Goal: Communication & Community: Answer question/provide support

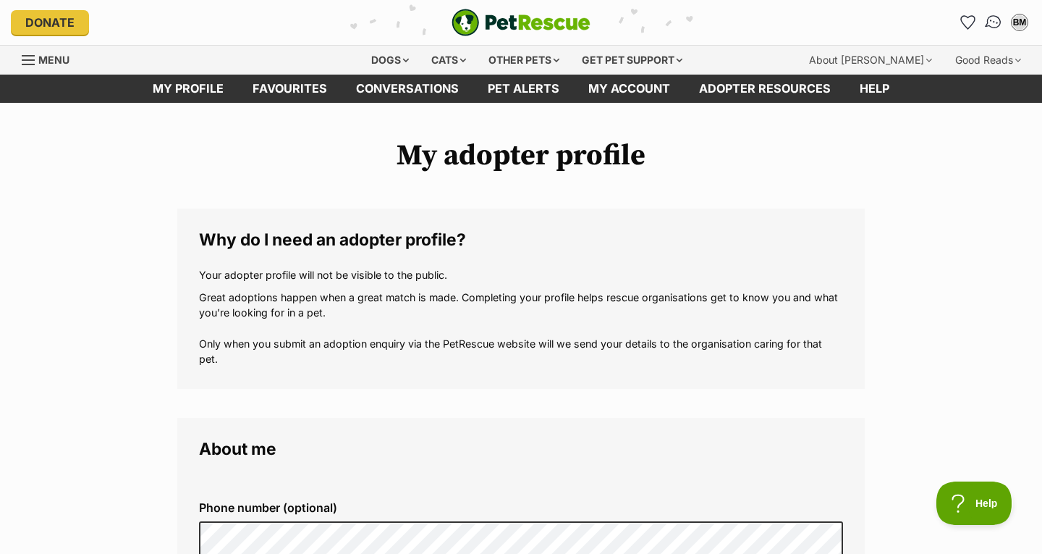
click at [999, 22] on img "Conversations" at bounding box center [994, 22] width 20 height 19
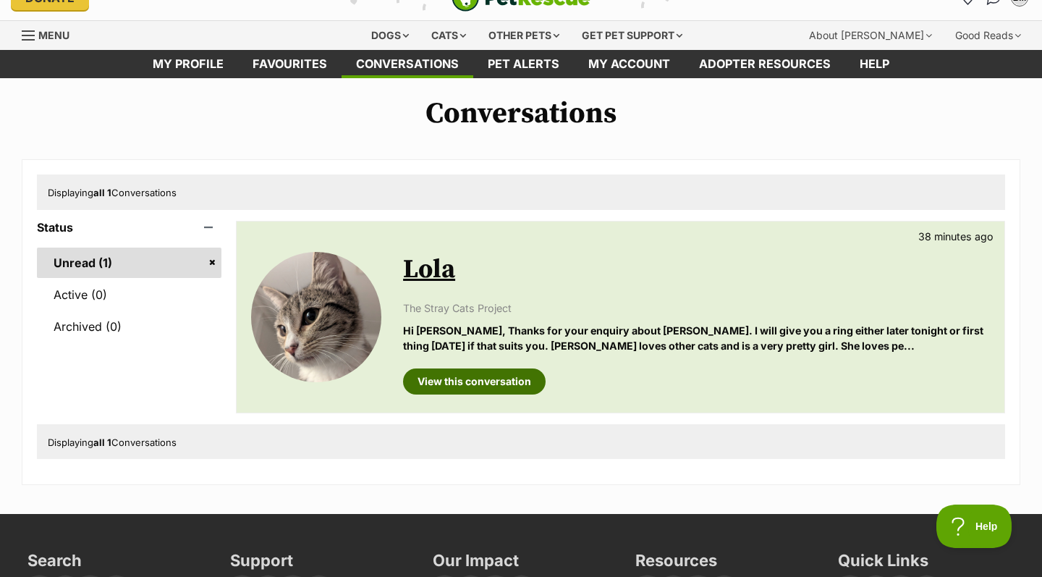
click at [478, 380] on link "View this conversation" at bounding box center [474, 381] width 143 height 26
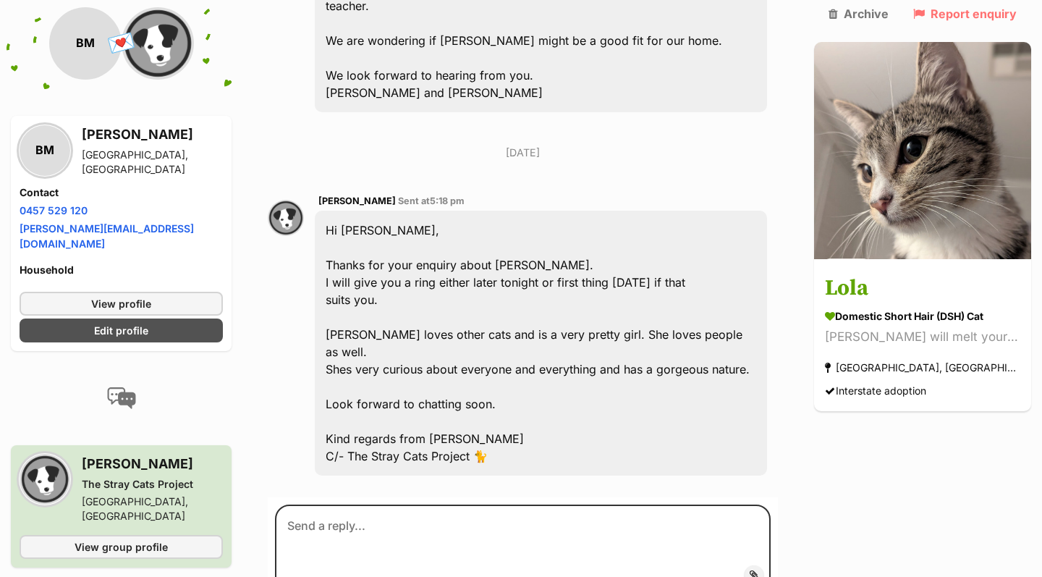
scroll to position [618, 0]
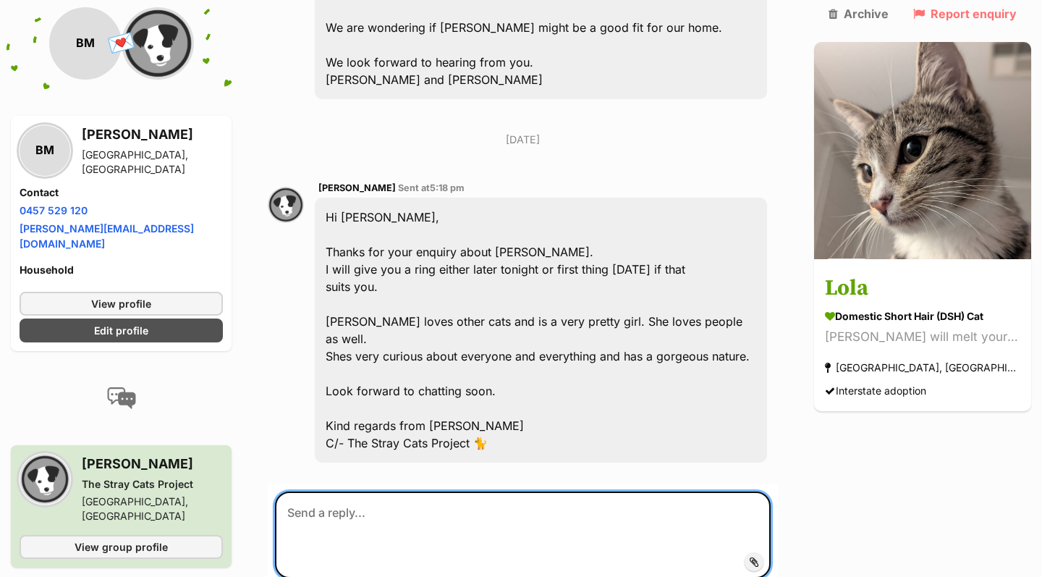
click at [377, 491] on textarea at bounding box center [523, 534] width 496 height 87
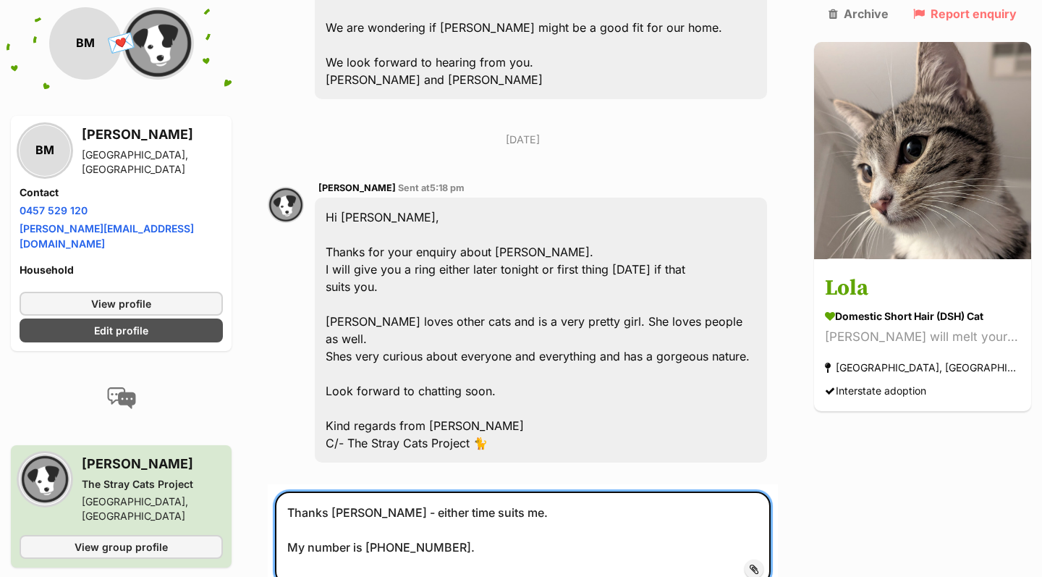
click at [353, 491] on textarea "Thanks Rochelle - either time suits me. My number is 0457 529 120." at bounding box center [523, 538] width 496 height 94
click at [468, 491] on textarea "Thanks Rochelle - either time suits me. My number is 0457 529 120." at bounding box center [523, 534] width 496 height 87
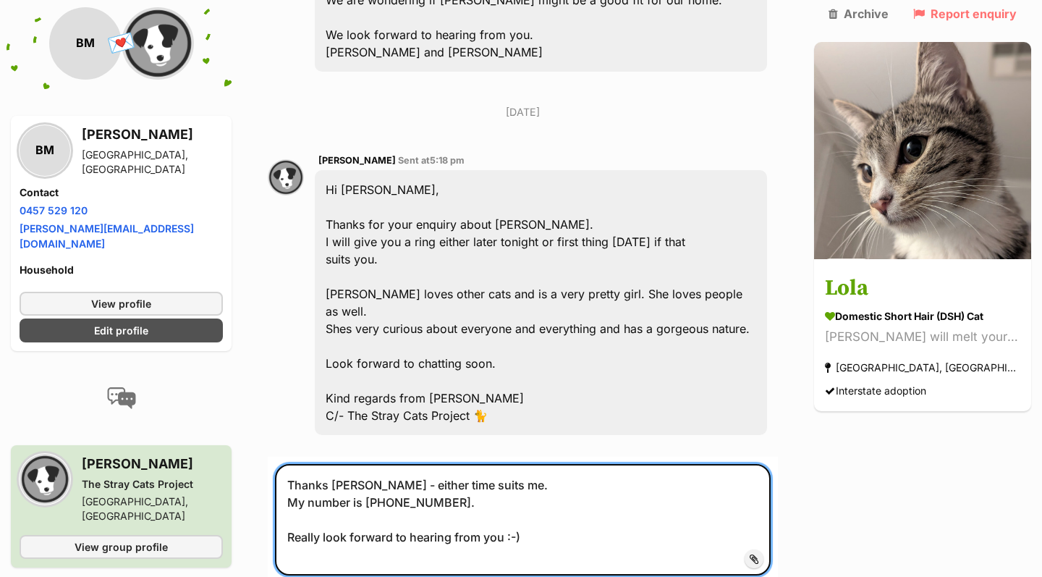
scroll to position [702, 0]
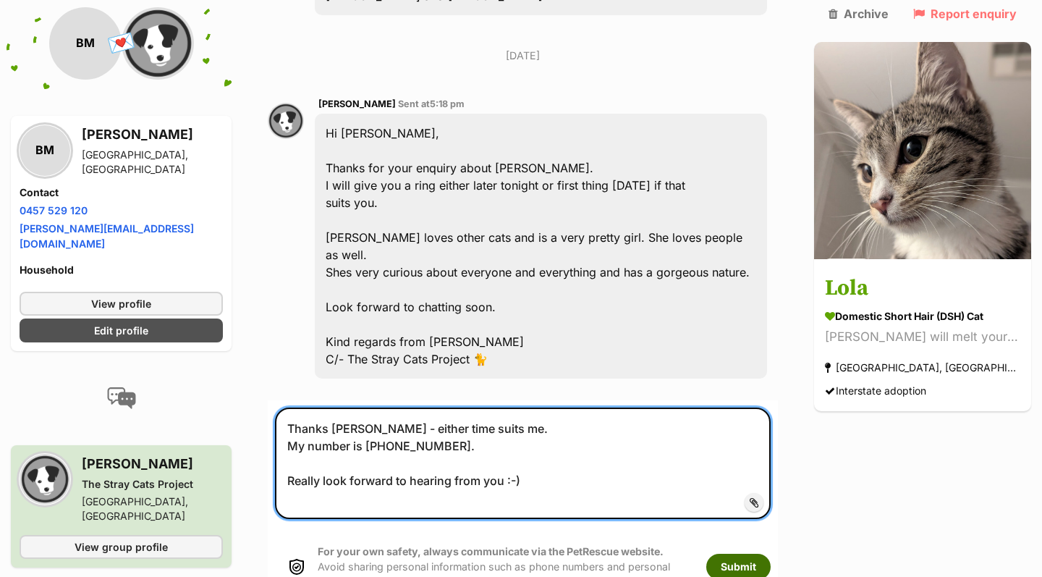
type textarea "Thanks Rochelle - either time suits me. My number is 0457 529 120. Really look …"
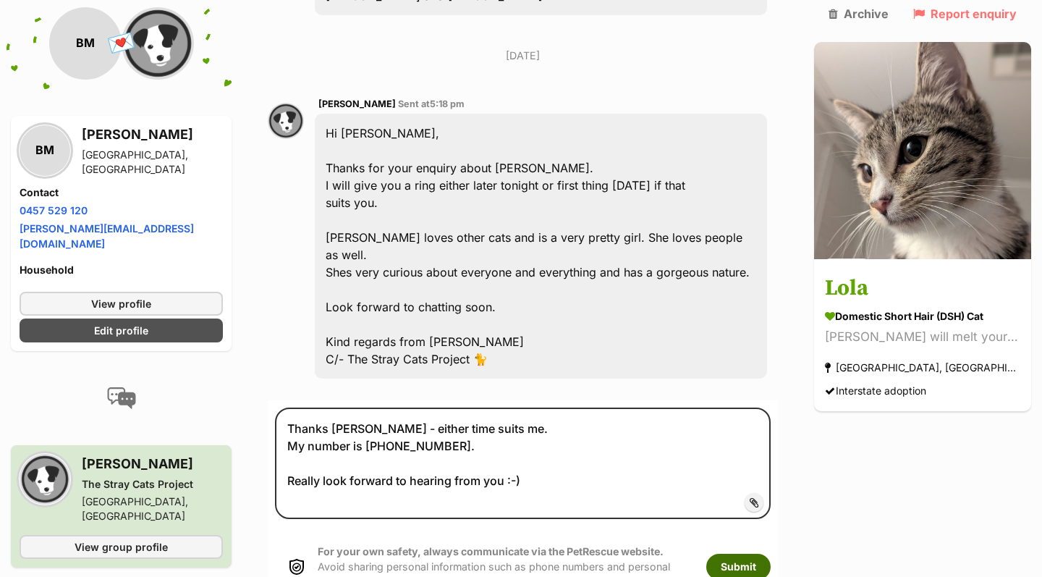
click at [771, 554] on button "Submit" at bounding box center [738, 567] width 64 height 26
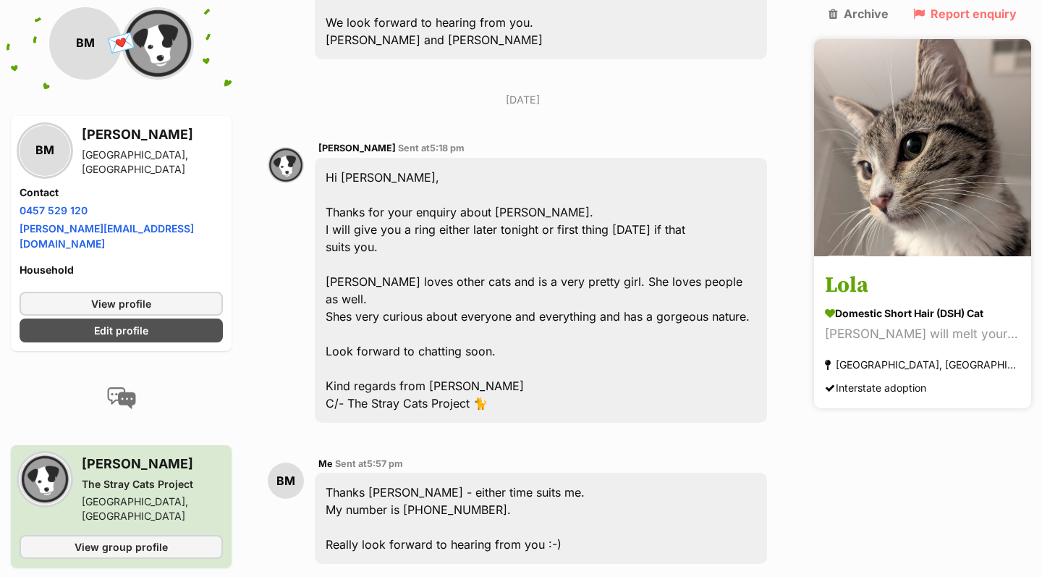
scroll to position [622, 0]
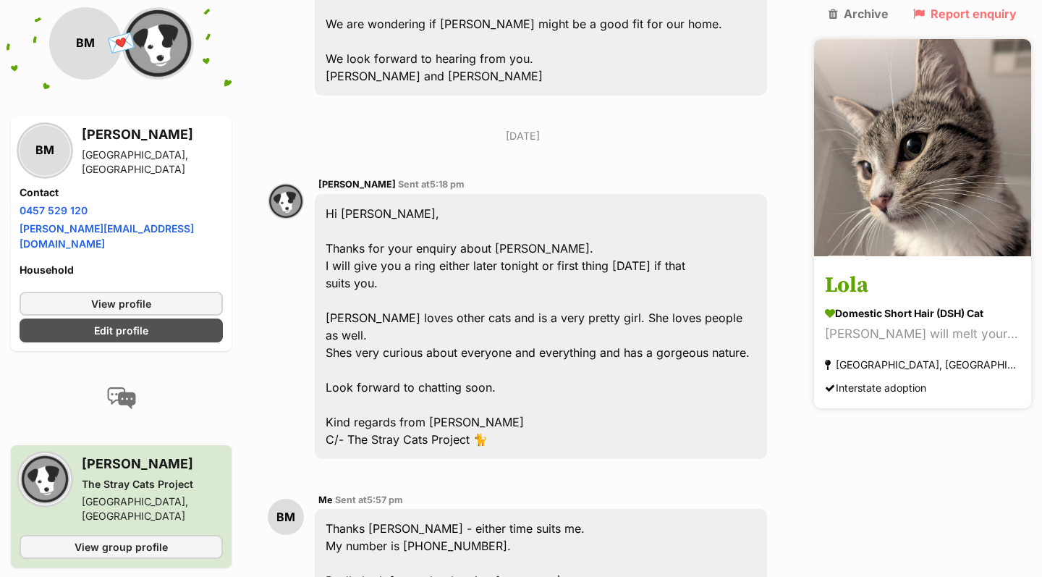
click at [913, 270] on h3 "Lola" at bounding box center [922, 286] width 195 height 33
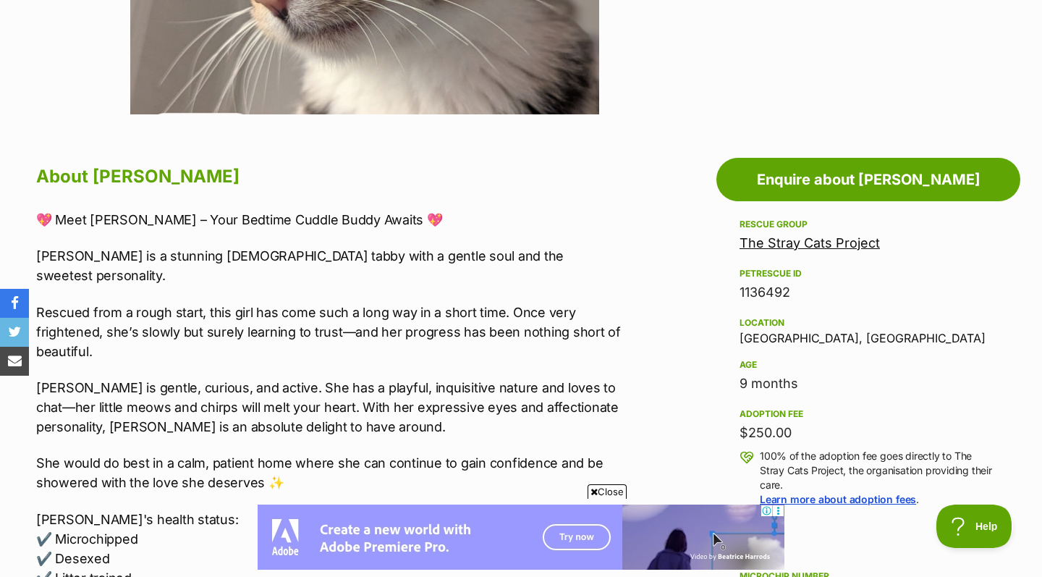
drag, startPoint x: 899, startPoint y: 219, endPoint x: 891, endPoint y: 334, distance: 114.6
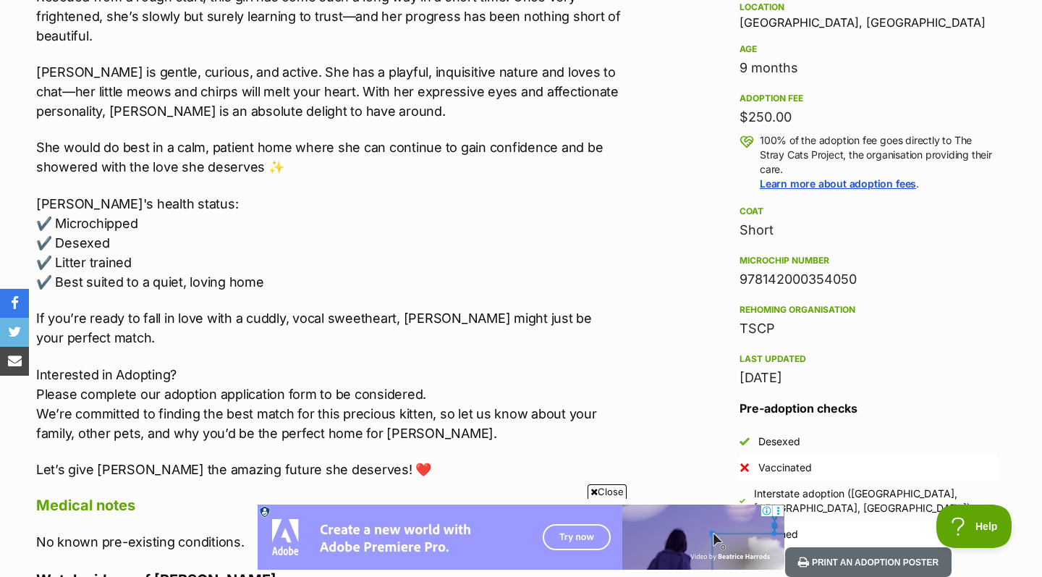
click at [891, 334] on div "TSCP" at bounding box center [869, 328] width 258 height 20
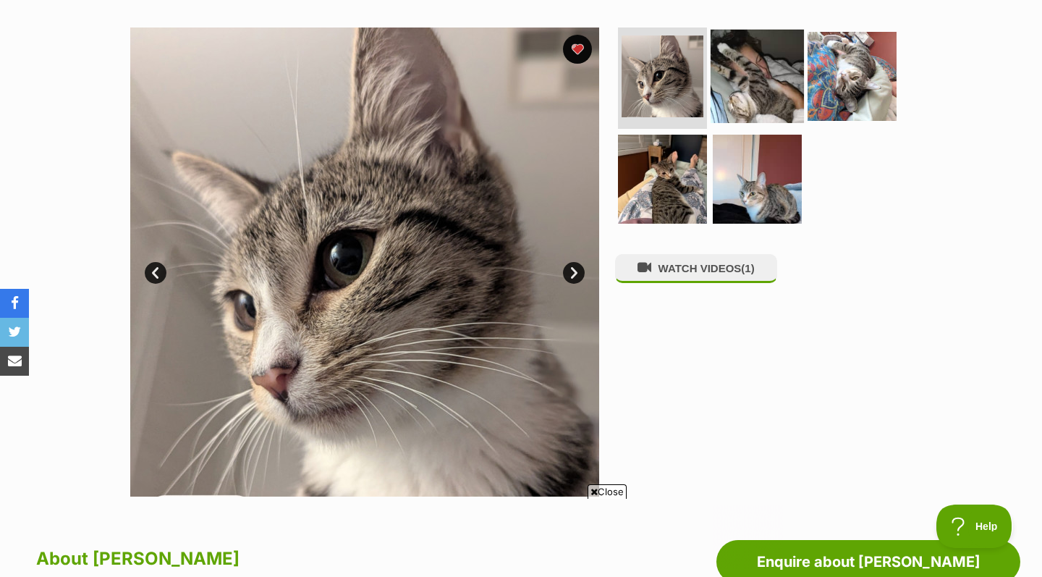
click at [766, 69] on img at bounding box center [757, 76] width 93 height 93
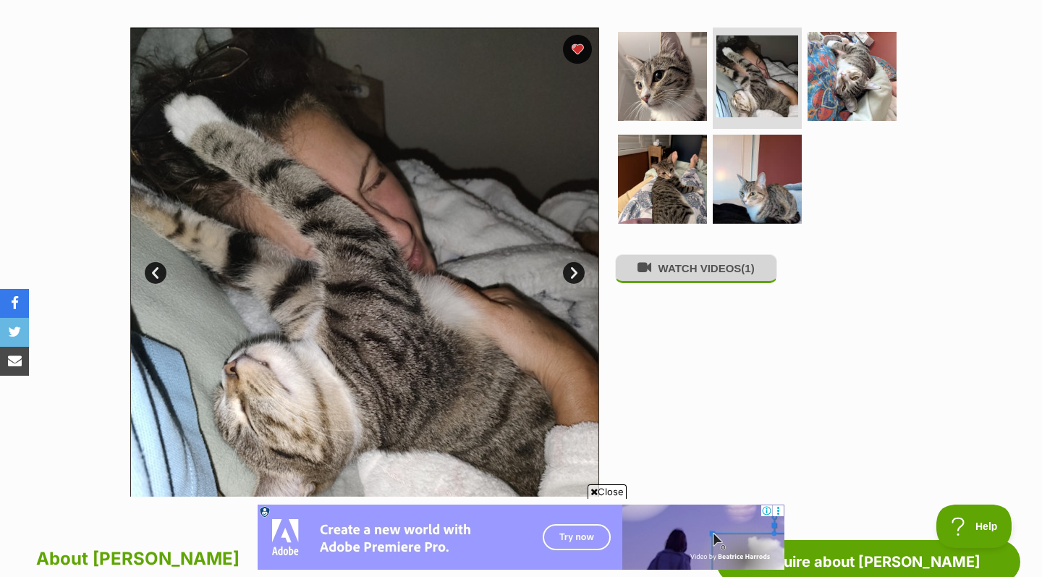
click at [665, 276] on button "WATCH VIDEOS (1)" at bounding box center [696, 268] width 162 height 28
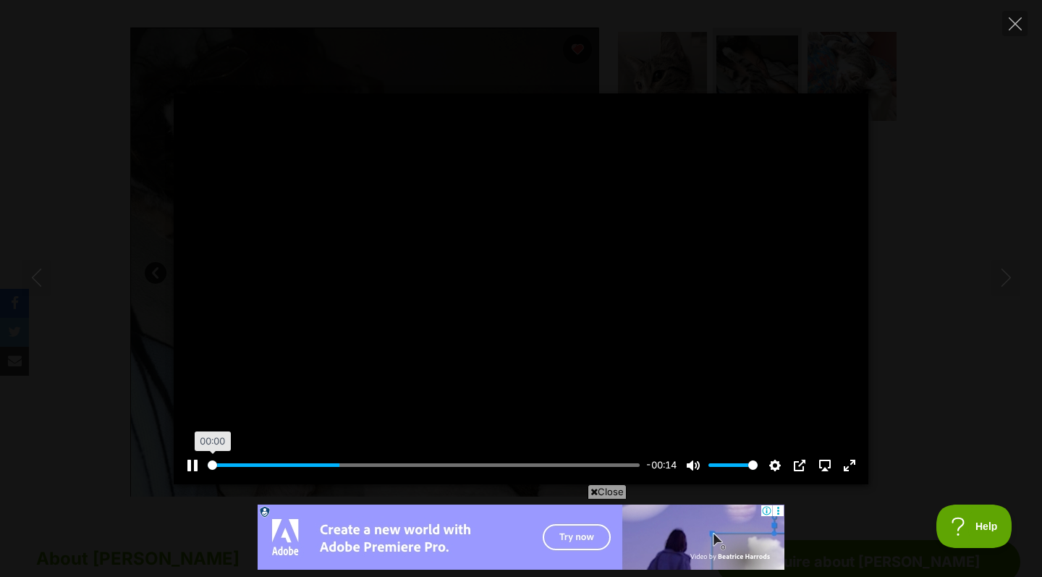
click at [208, 463] on input "Seek" at bounding box center [424, 465] width 432 height 14
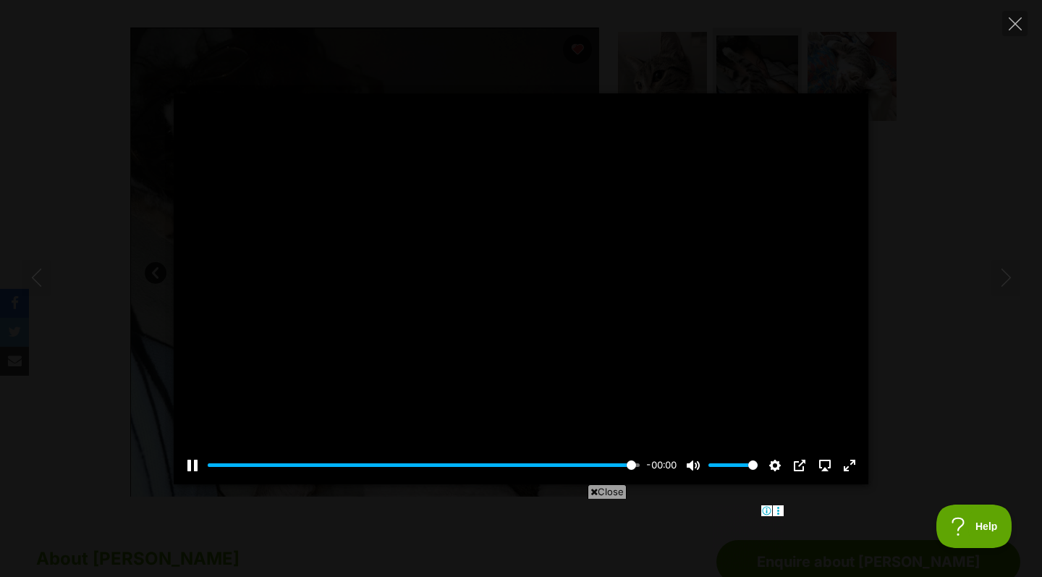
type input "100"
click at [1018, 27] on icon "Close" at bounding box center [1015, 23] width 13 height 13
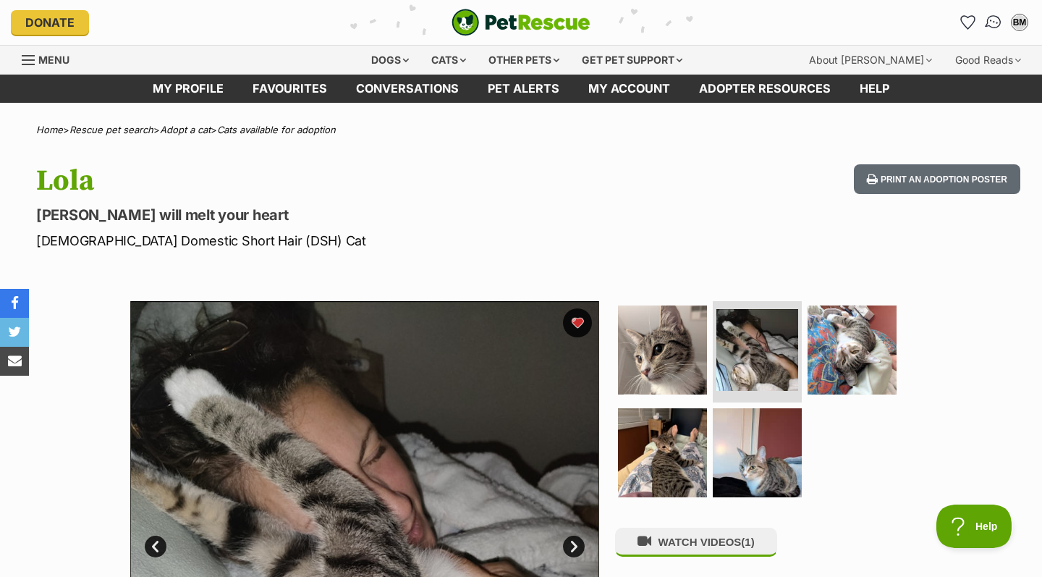
click at [995, 25] on img "Conversations" at bounding box center [994, 22] width 20 height 19
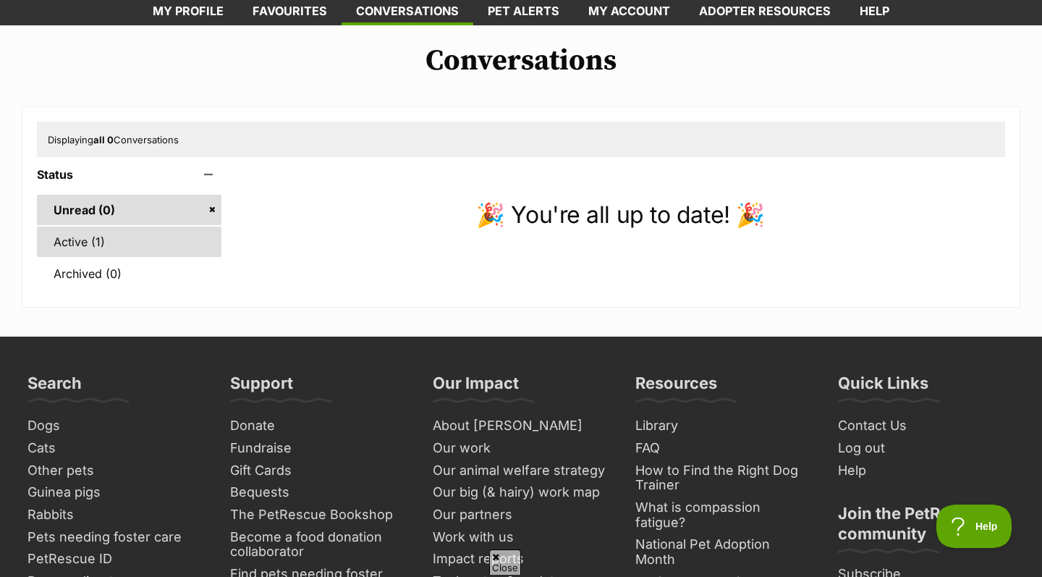
click at [84, 245] on link "Active (1)" at bounding box center [129, 242] width 185 height 30
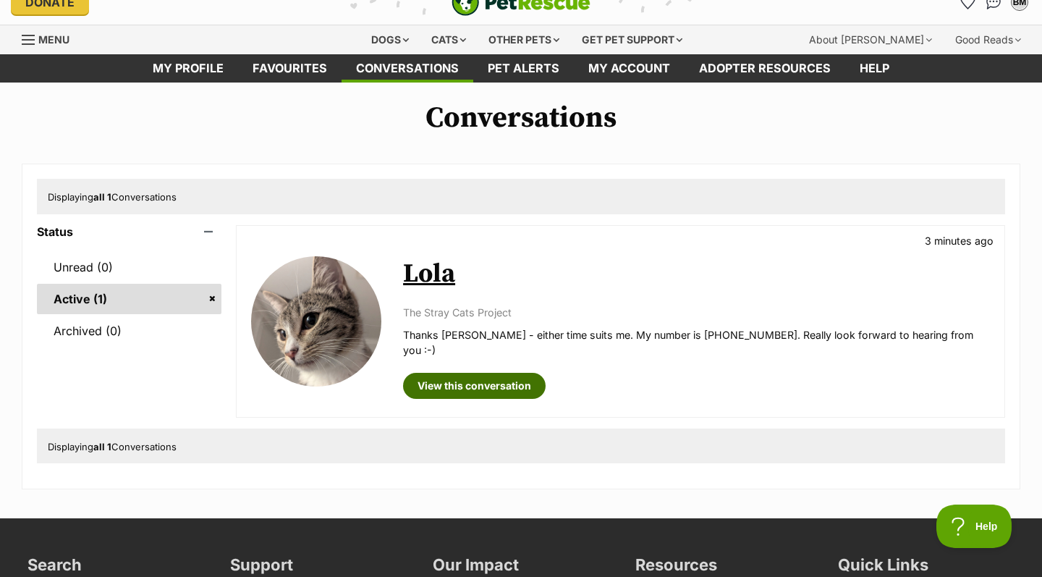
click at [475, 373] on link "View this conversation" at bounding box center [474, 386] width 143 height 26
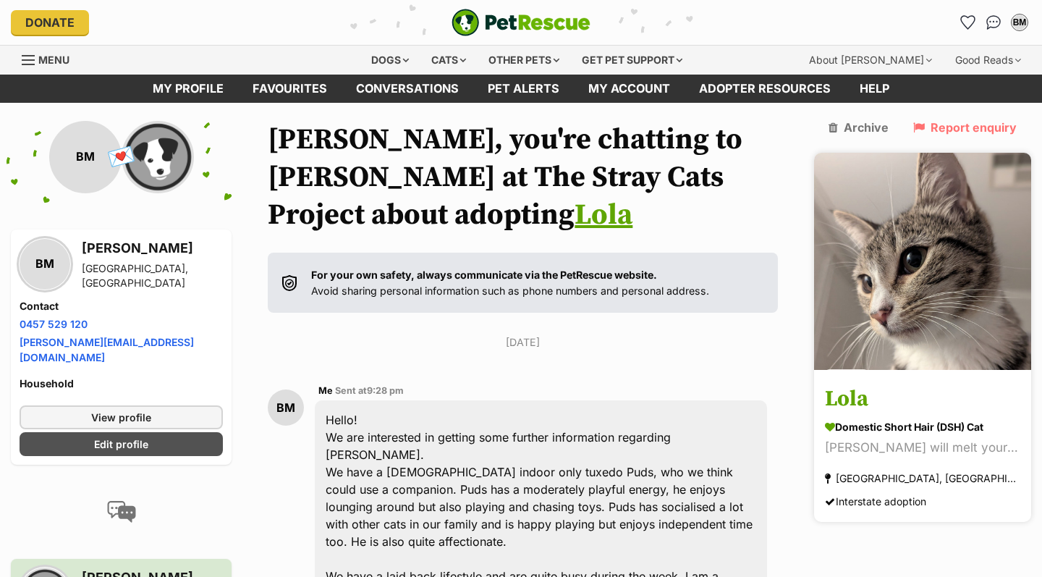
click at [889, 287] on img at bounding box center [922, 261] width 217 height 217
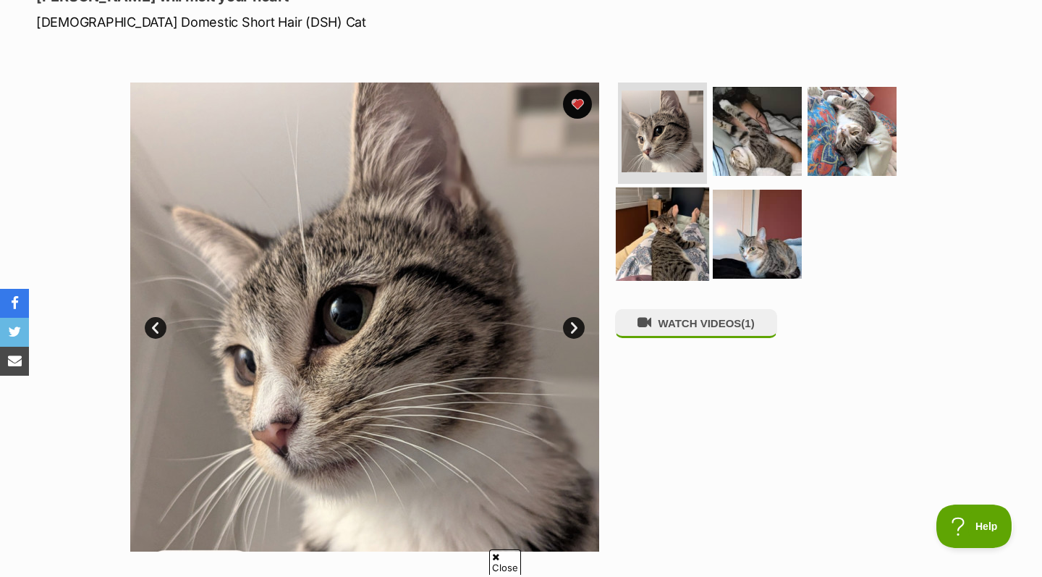
click at [659, 201] on img at bounding box center [662, 233] width 93 height 93
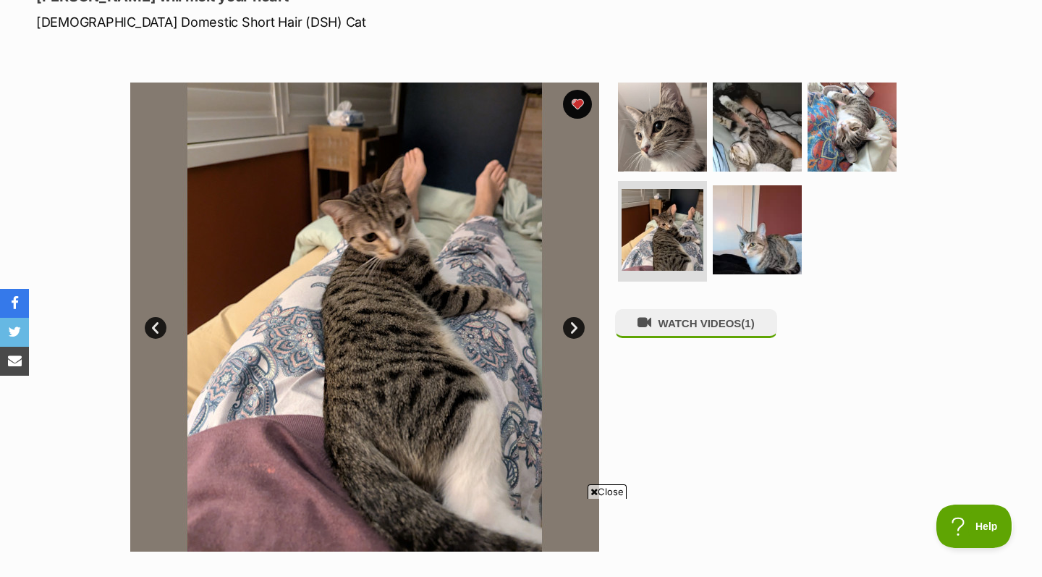
click at [564, 324] on link "Next" at bounding box center [574, 328] width 22 height 22
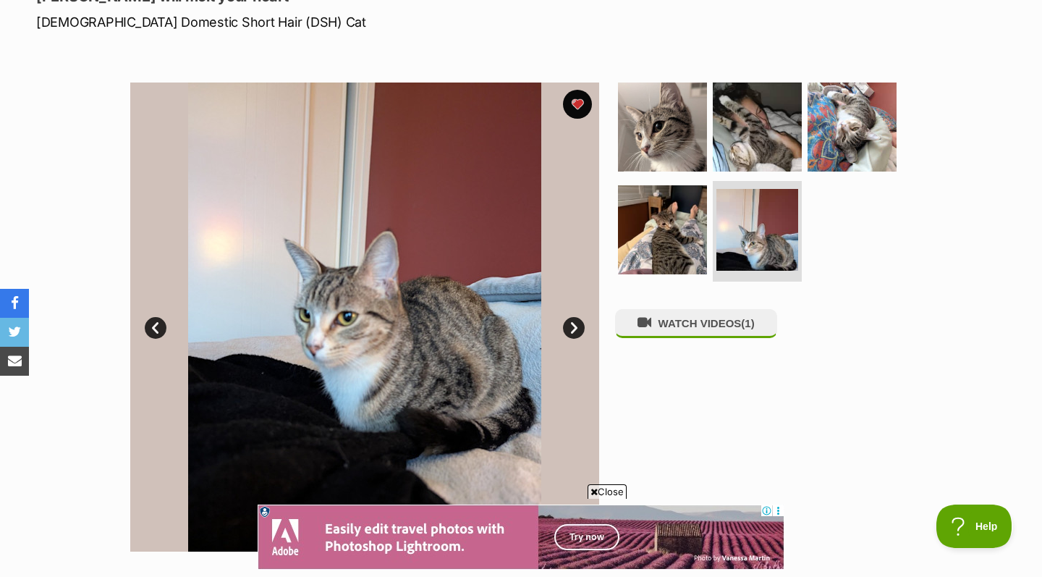
click at [573, 324] on link "Next" at bounding box center [574, 328] width 22 height 22
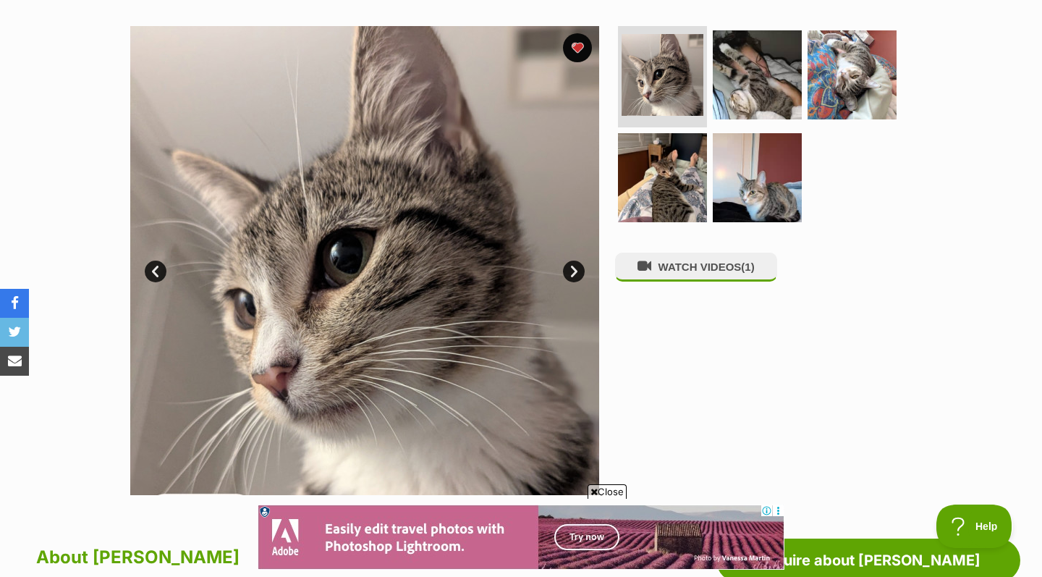
scroll to position [276, 0]
click at [580, 270] on link "Next" at bounding box center [574, 271] width 22 height 22
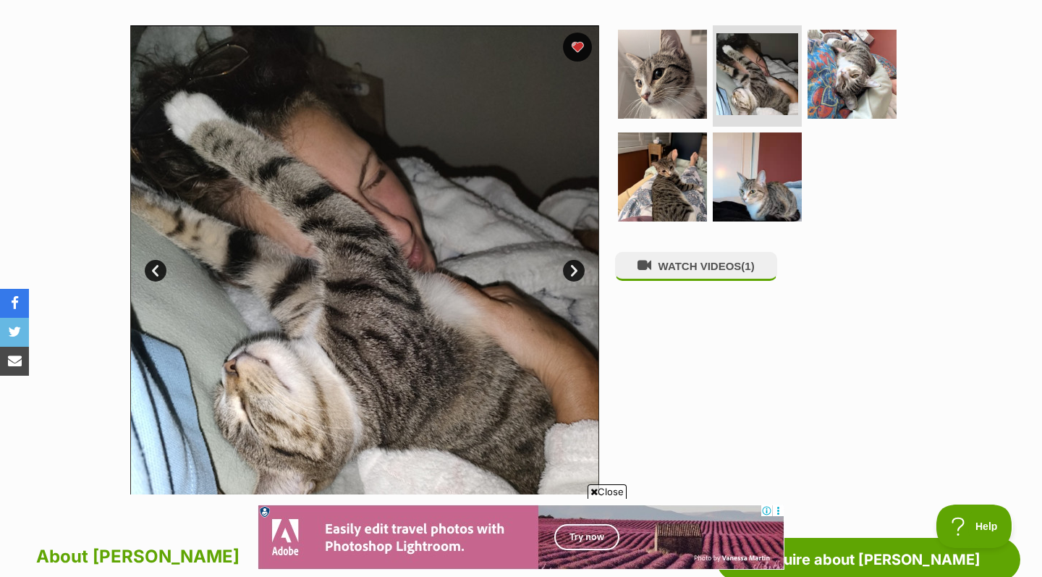
click at [575, 270] on link "Next" at bounding box center [574, 271] width 22 height 22
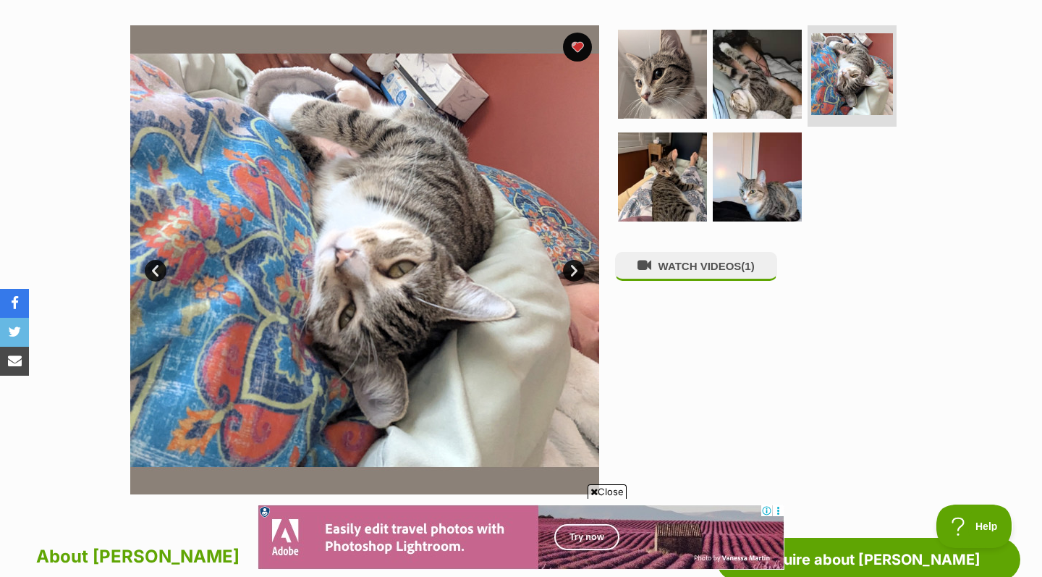
click at [574, 270] on link "Next" at bounding box center [574, 271] width 22 height 22
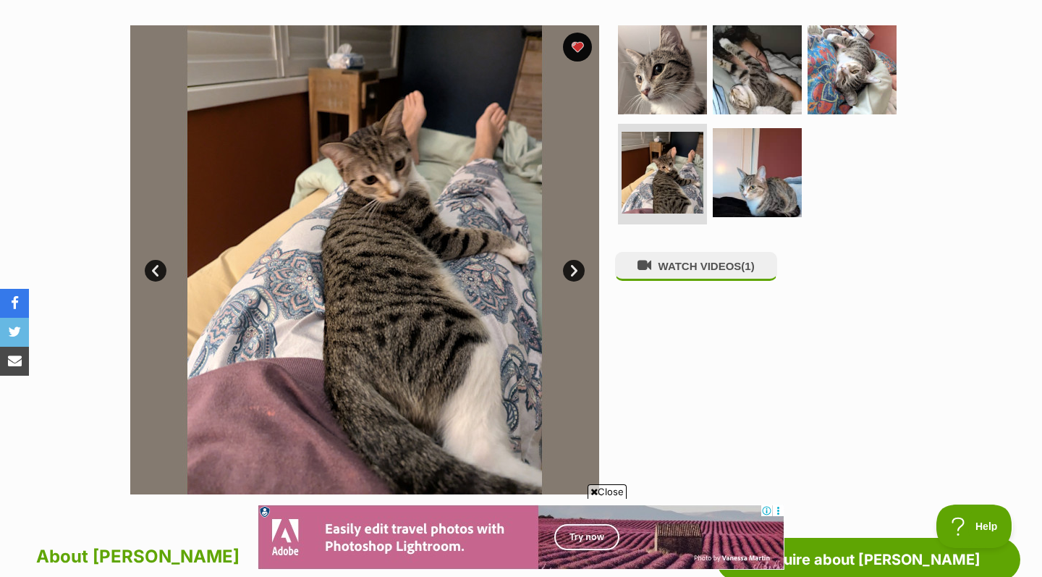
click at [574, 271] on link "Next" at bounding box center [574, 271] width 22 height 22
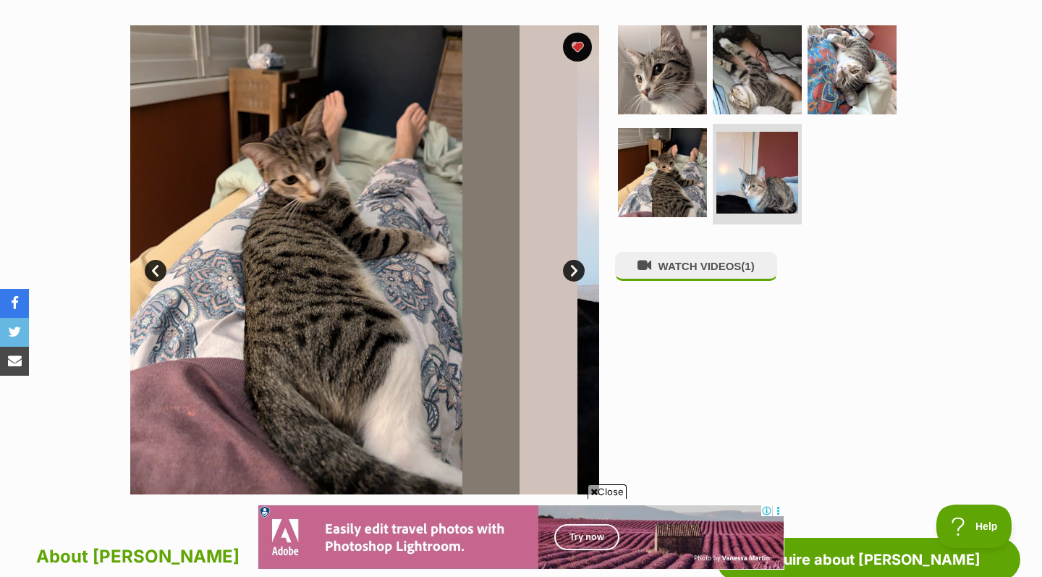
scroll to position [0, 0]
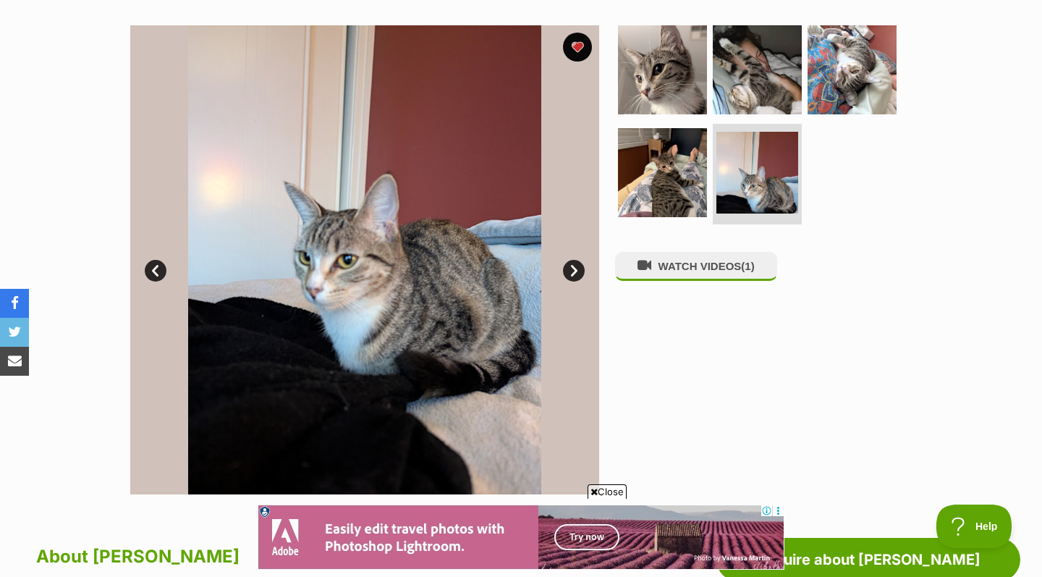
click at [575, 270] on link "Next" at bounding box center [574, 271] width 22 height 22
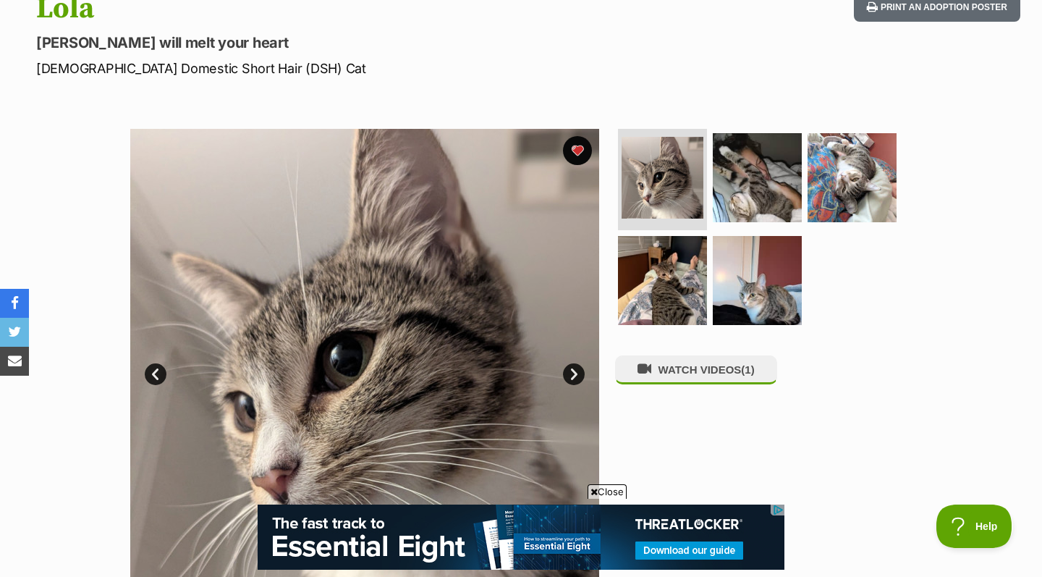
scroll to position [292, 0]
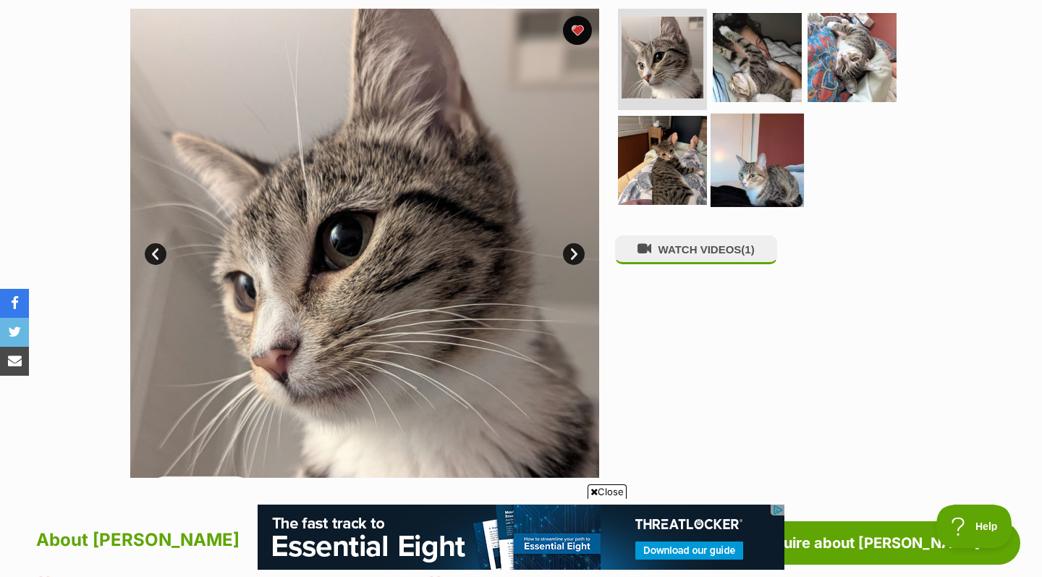
click at [746, 175] on img at bounding box center [757, 159] width 93 height 93
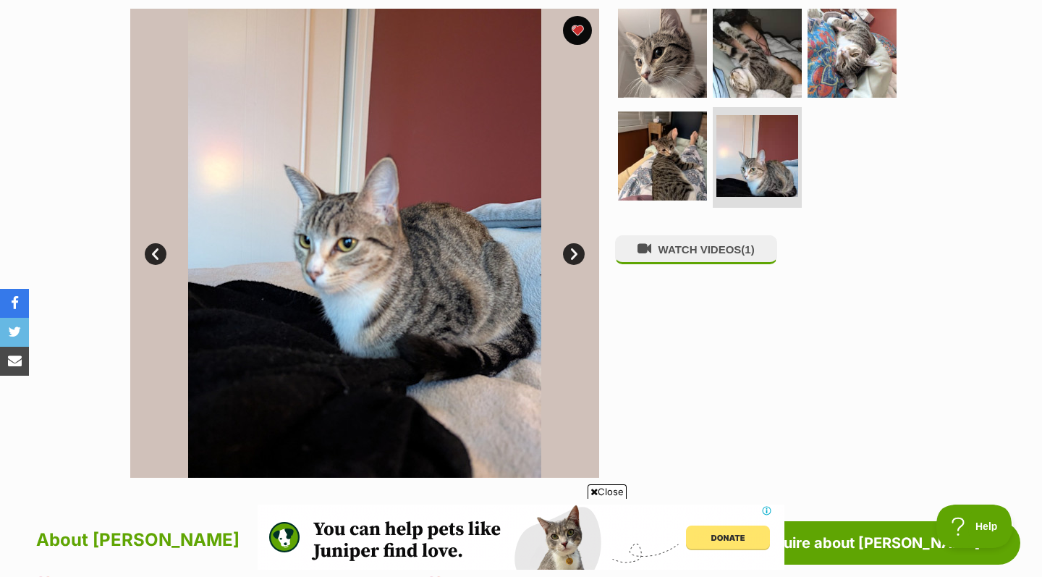
scroll to position [0, 0]
click at [147, 254] on link "Prev" at bounding box center [156, 254] width 22 height 22
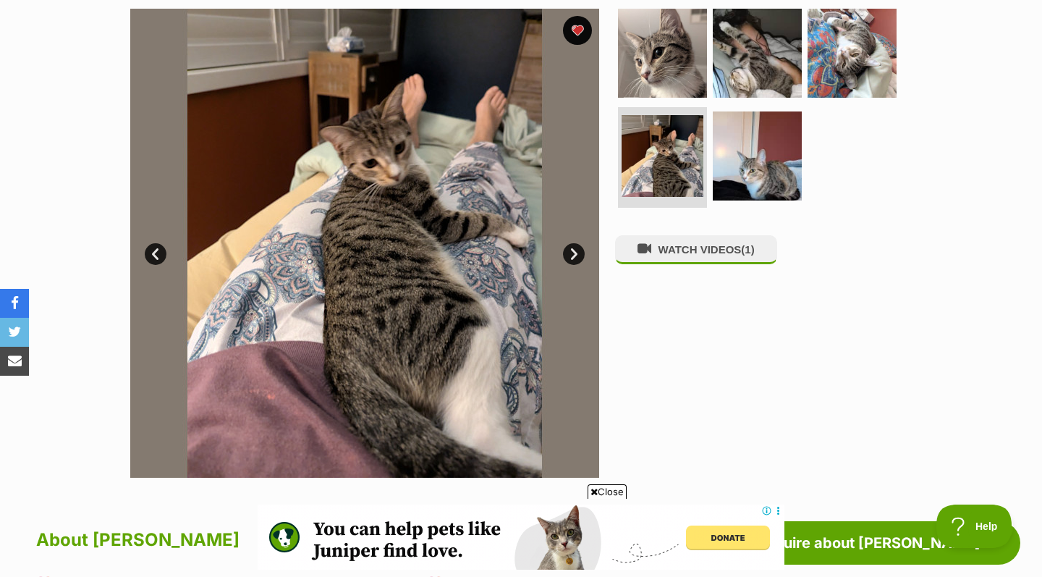
click at [147, 254] on link "Prev" at bounding box center [156, 254] width 22 height 22
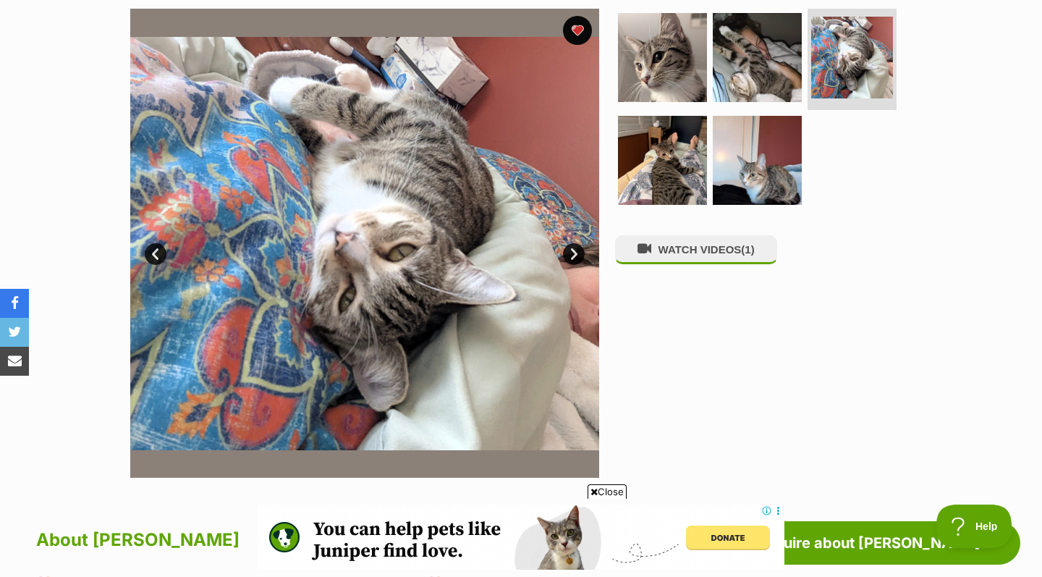
click at [146, 255] on link "Prev" at bounding box center [156, 254] width 22 height 22
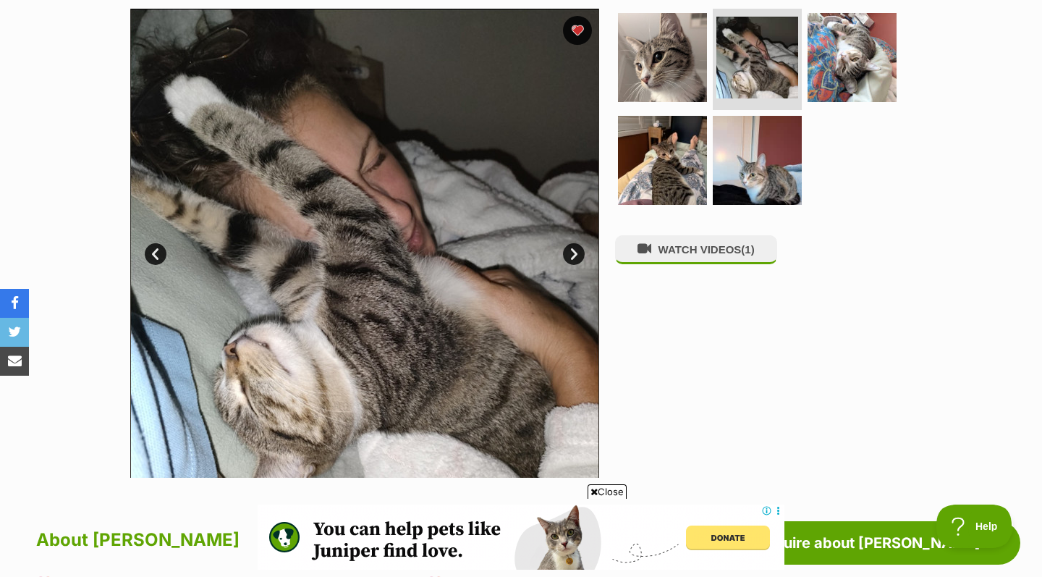
click at [575, 251] on link "Next" at bounding box center [574, 254] width 22 height 22
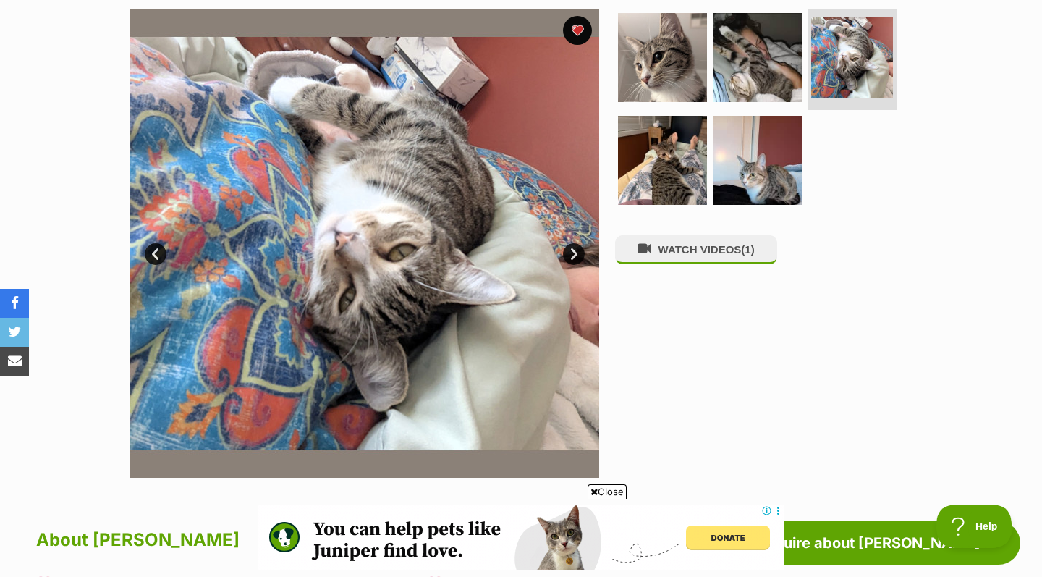
scroll to position [267, 0]
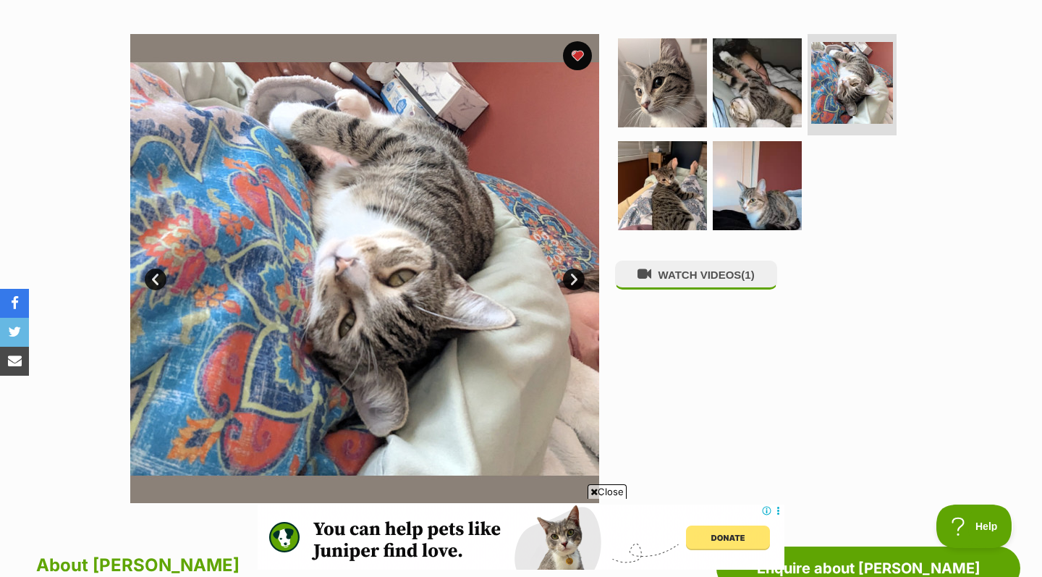
click at [152, 280] on link "Prev" at bounding box center [156, 279] width 22 height 22
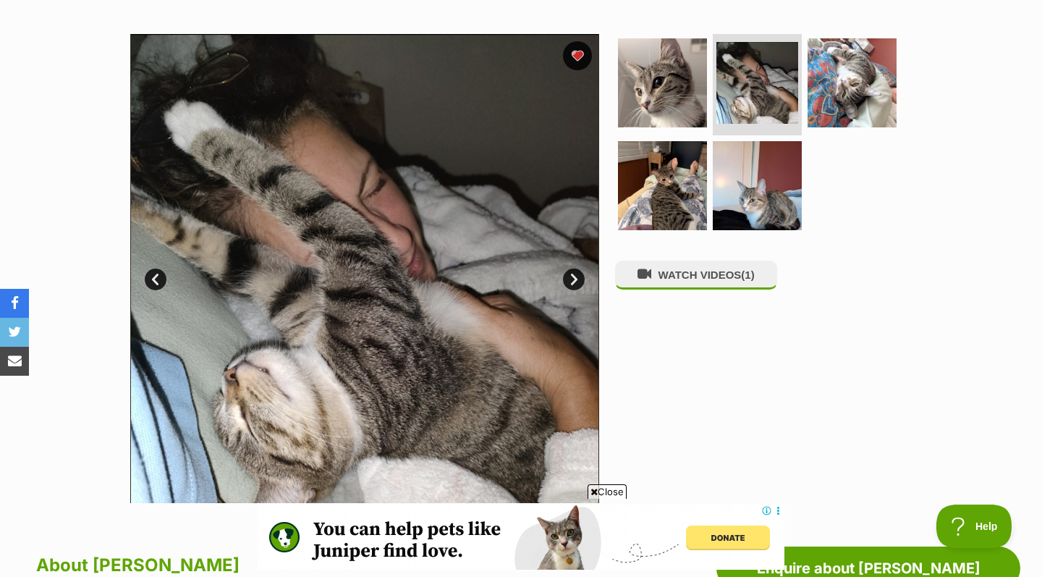
click at [152, 280] on link "Prev" at bounding box center [156, 279] width 22 height 22
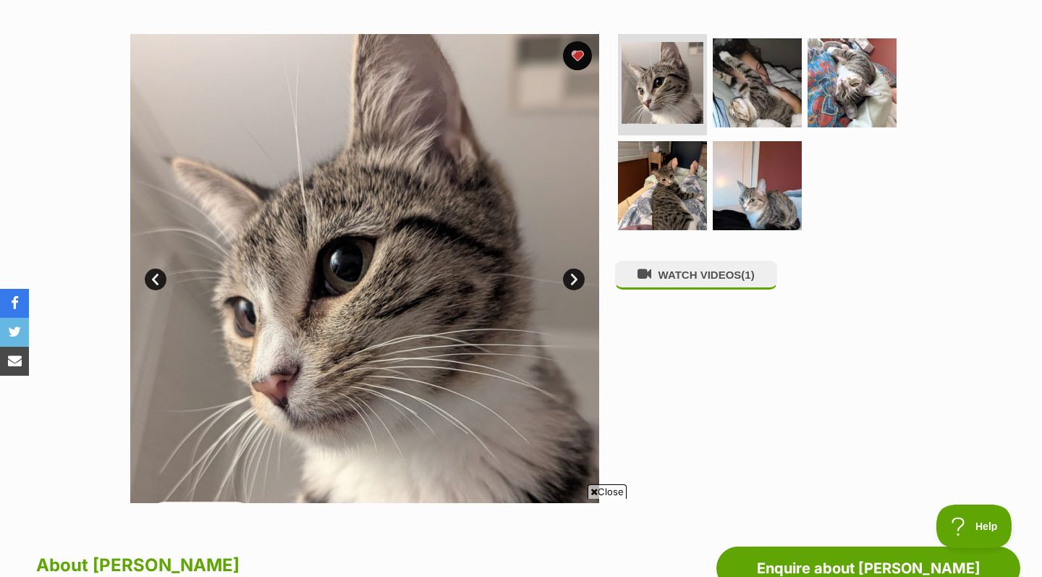
scroll to position [0, 0]
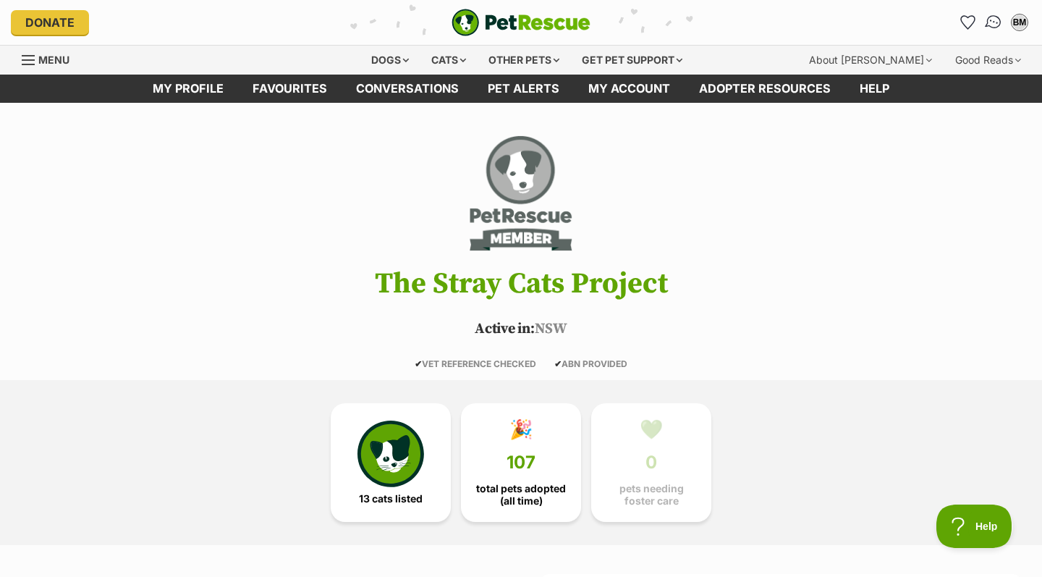
click at [993, 20] on img "Conversations" at bounding box center [994, 22] width 20 height 19
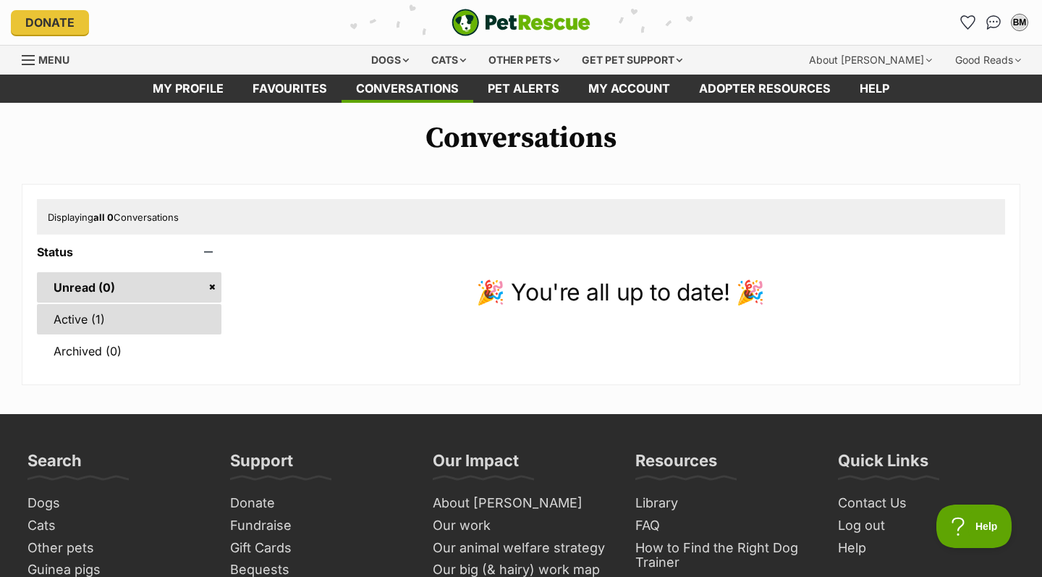
click at [128, 312] on link "Active (1)" at bounding box center [129, 319] width 185 height 30
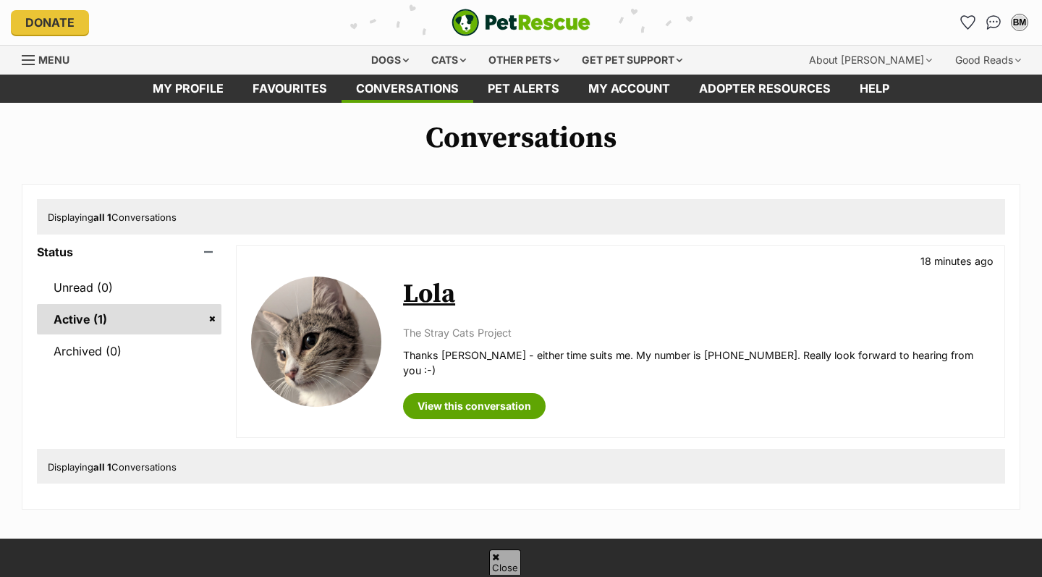
click at [462, 393] on link "View this conversation" at bounding box center [474, 406] width 143 height 26
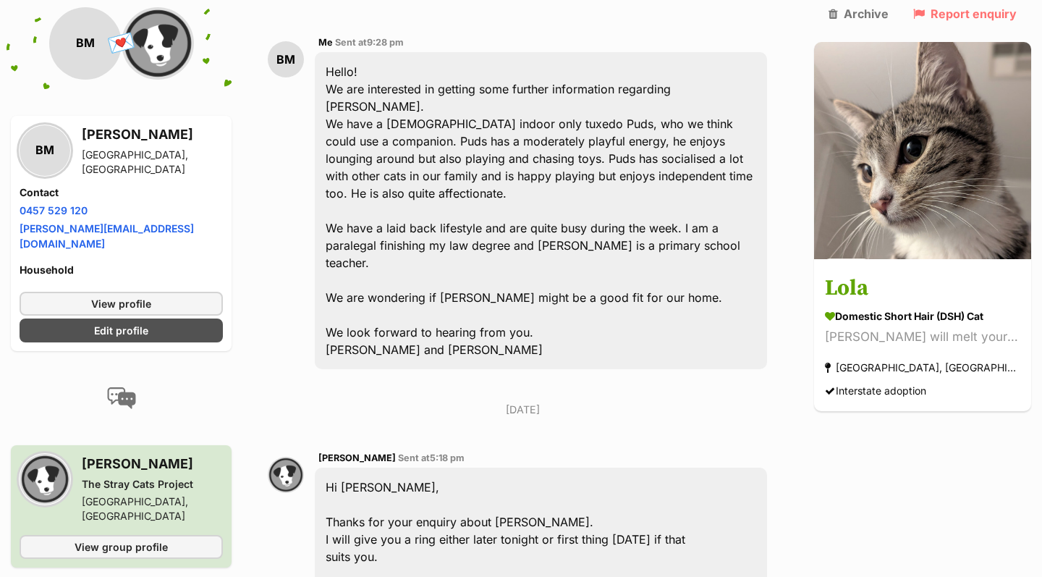
scroll to position [347, 0]
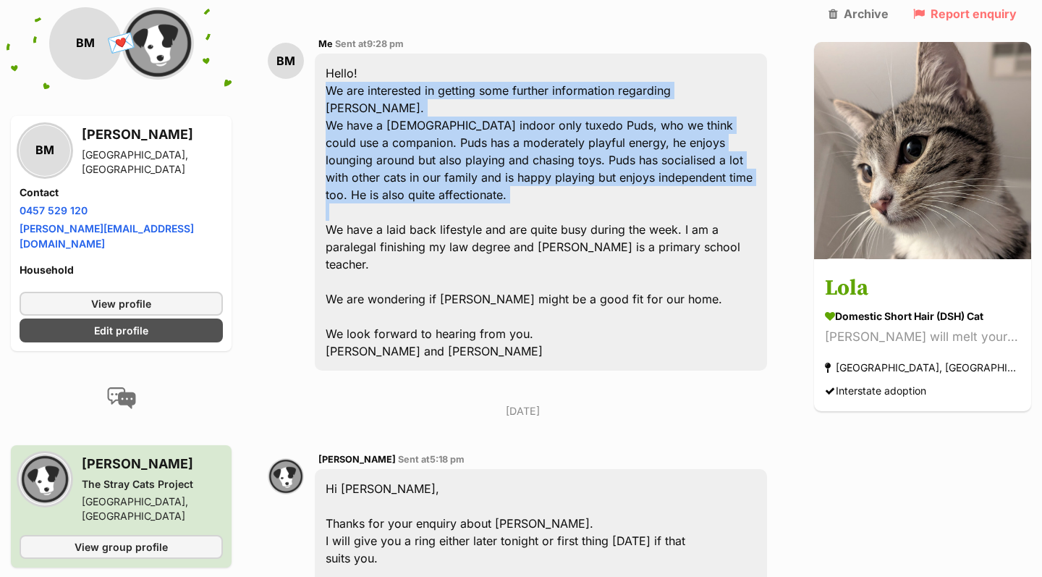
drag, startPoint x: 340, startPoint y: 85, endPoint x: 334, endPoint y: 200, distance: 115.2
click at [334, 200] on div "Hello! We are interested in getting some further information regarding [PERSON_…" at bounding box center [541, 212] width 452 height 317
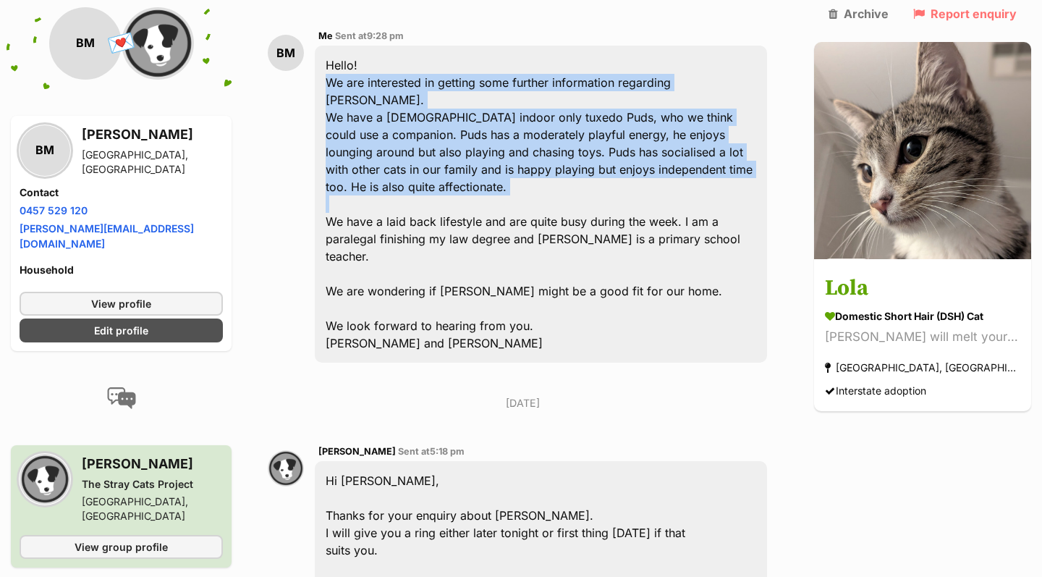
scroll to position [363, 0]
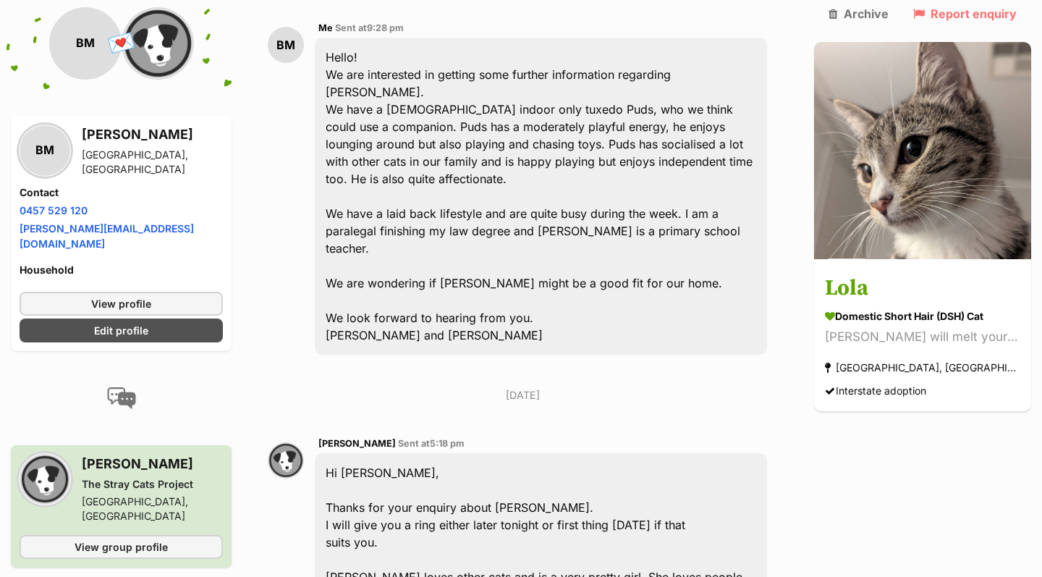
click at [337, 203] on div "Hello! We are interested in getting some further information regarding [PERSON_…" at bounding box center [541, 196] width 452 height 317
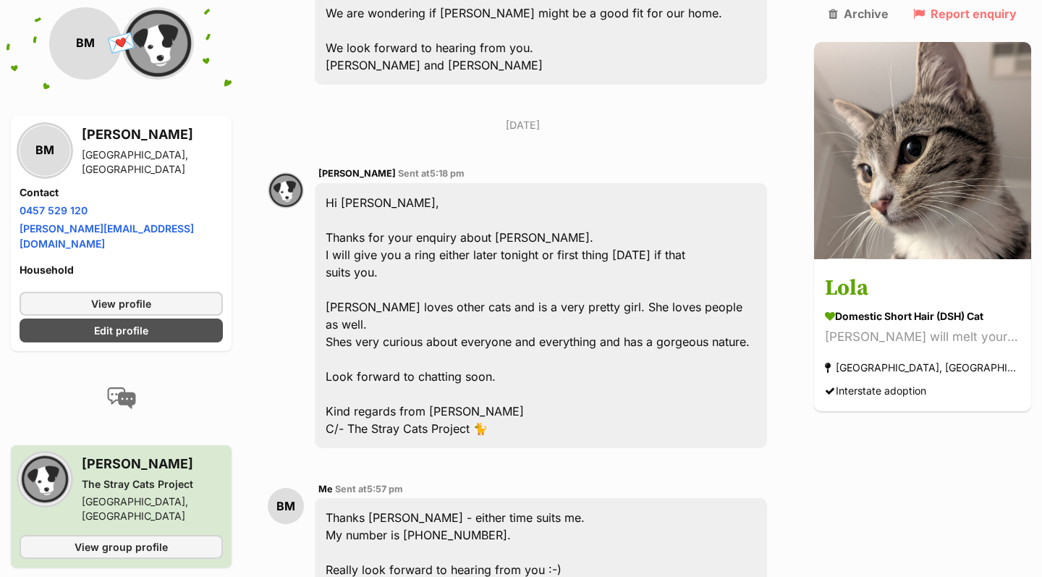
scroll to position [757, 0]
